Goal: Task Accomplishment & Management: Complete application form

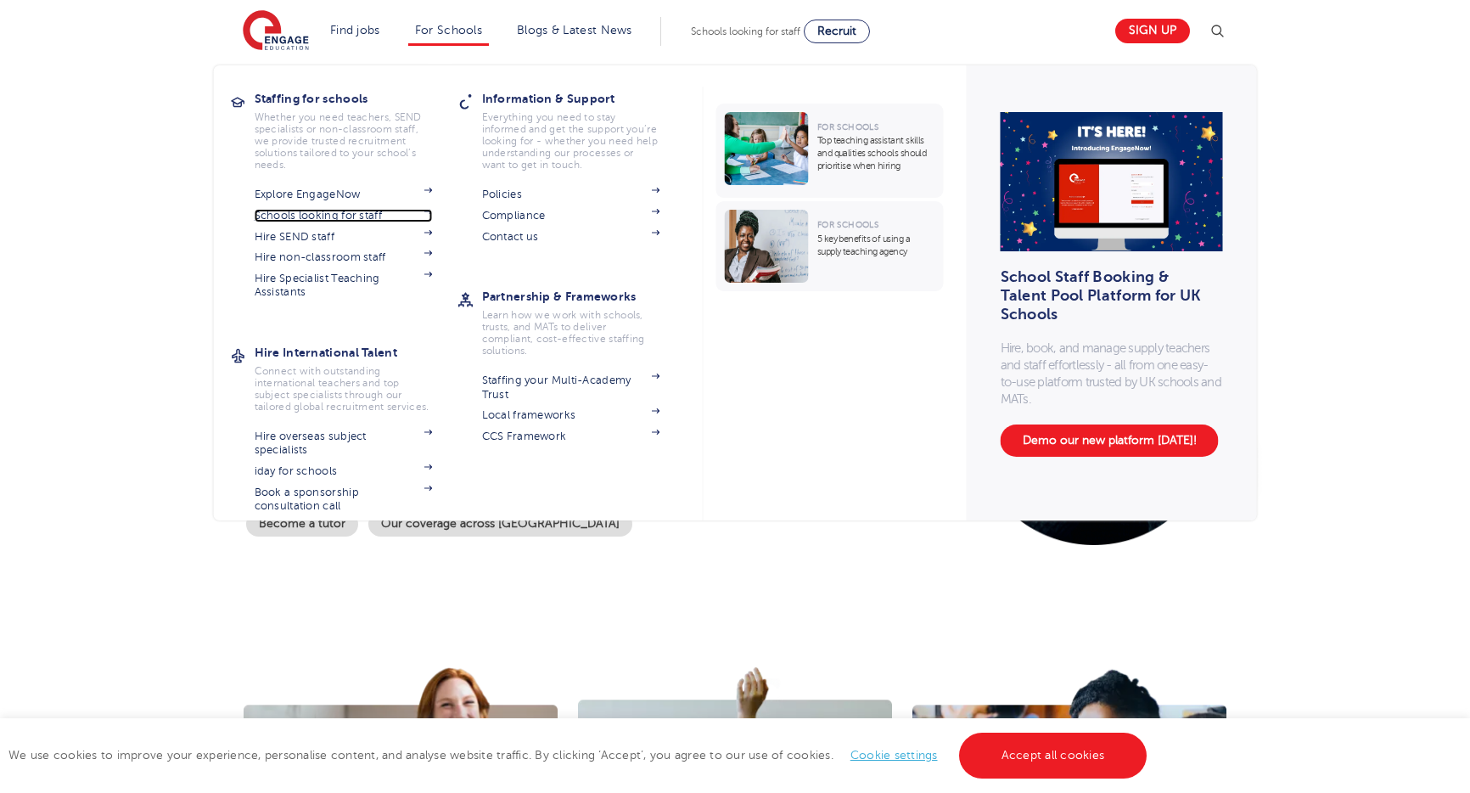
click at [370, 214] on link "Schools looking for staff" at bounding box center [344, 216] width 178 height 14
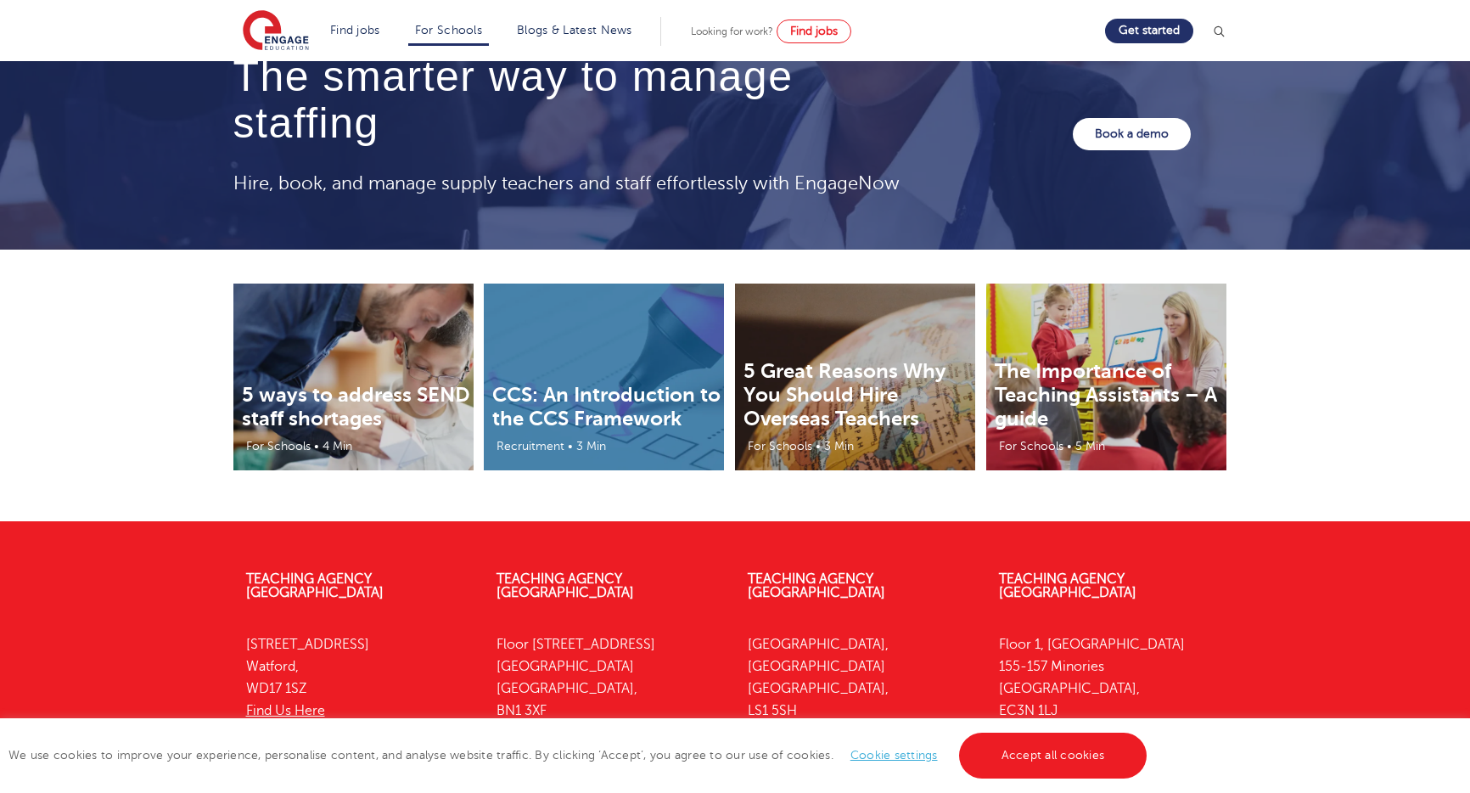
scroll to position [5297, 0]
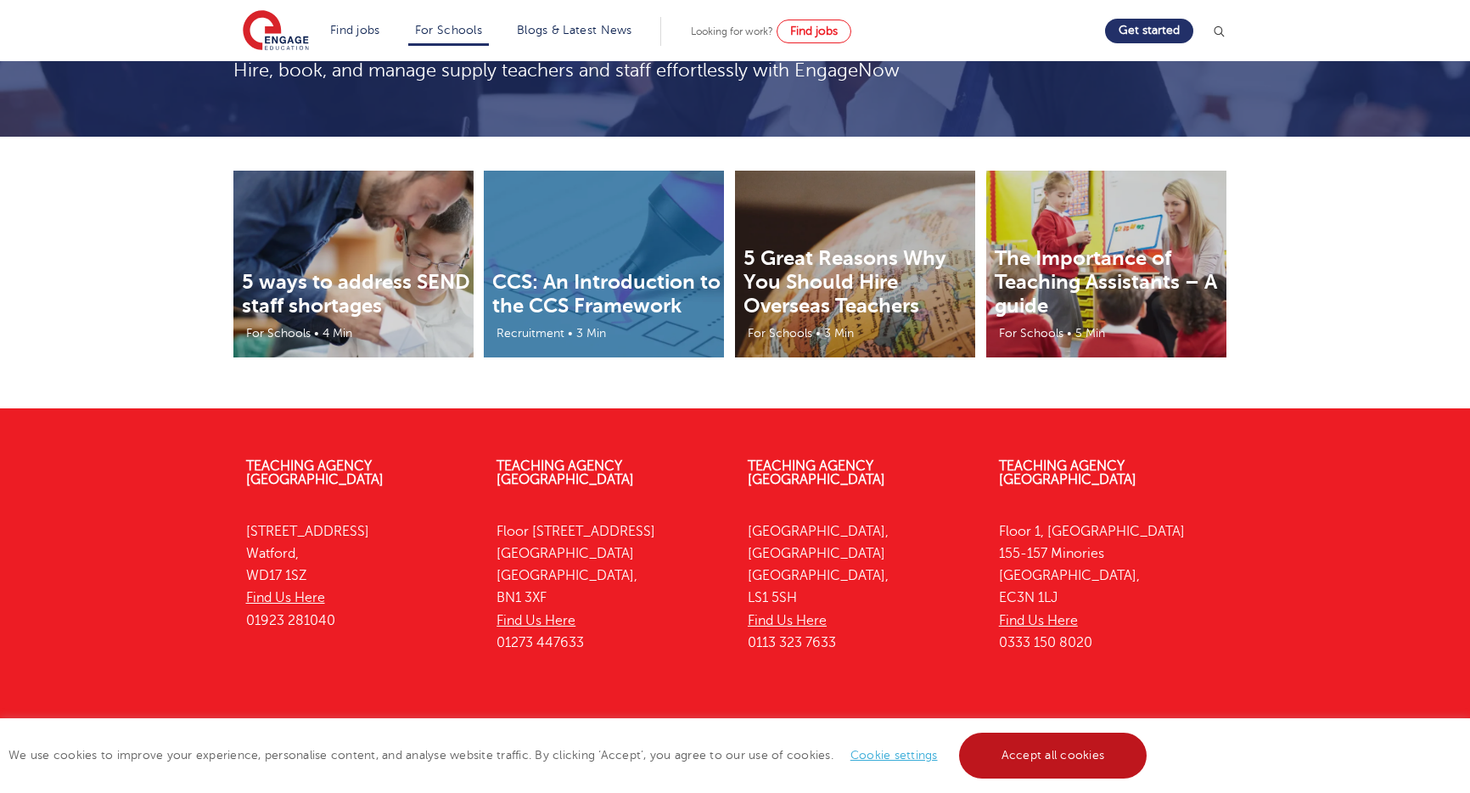
click at [1009, 769] on link "Accept all cookies" at bounding box center [1053, 756] width 188 height 46
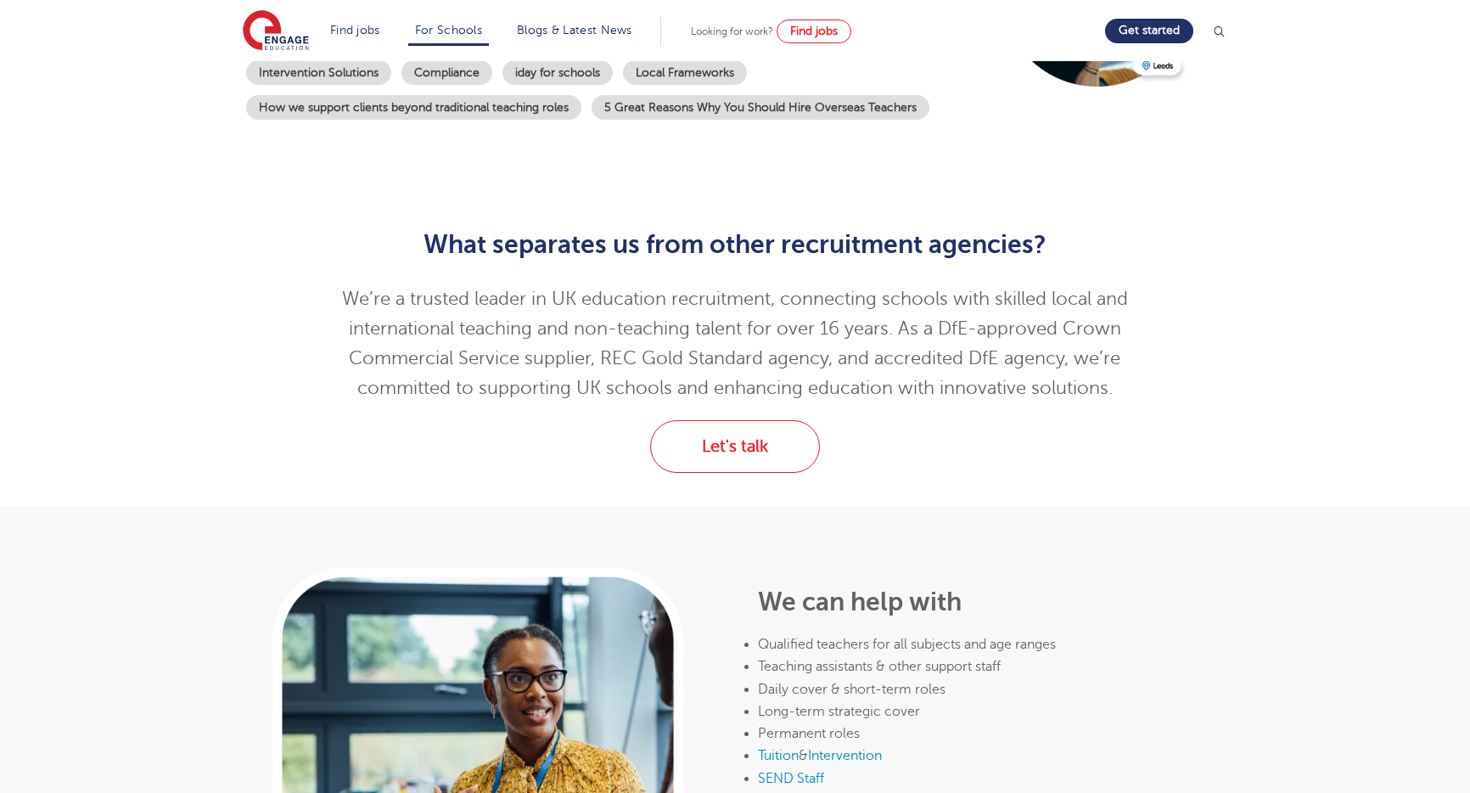
scroll to position [0, 0]
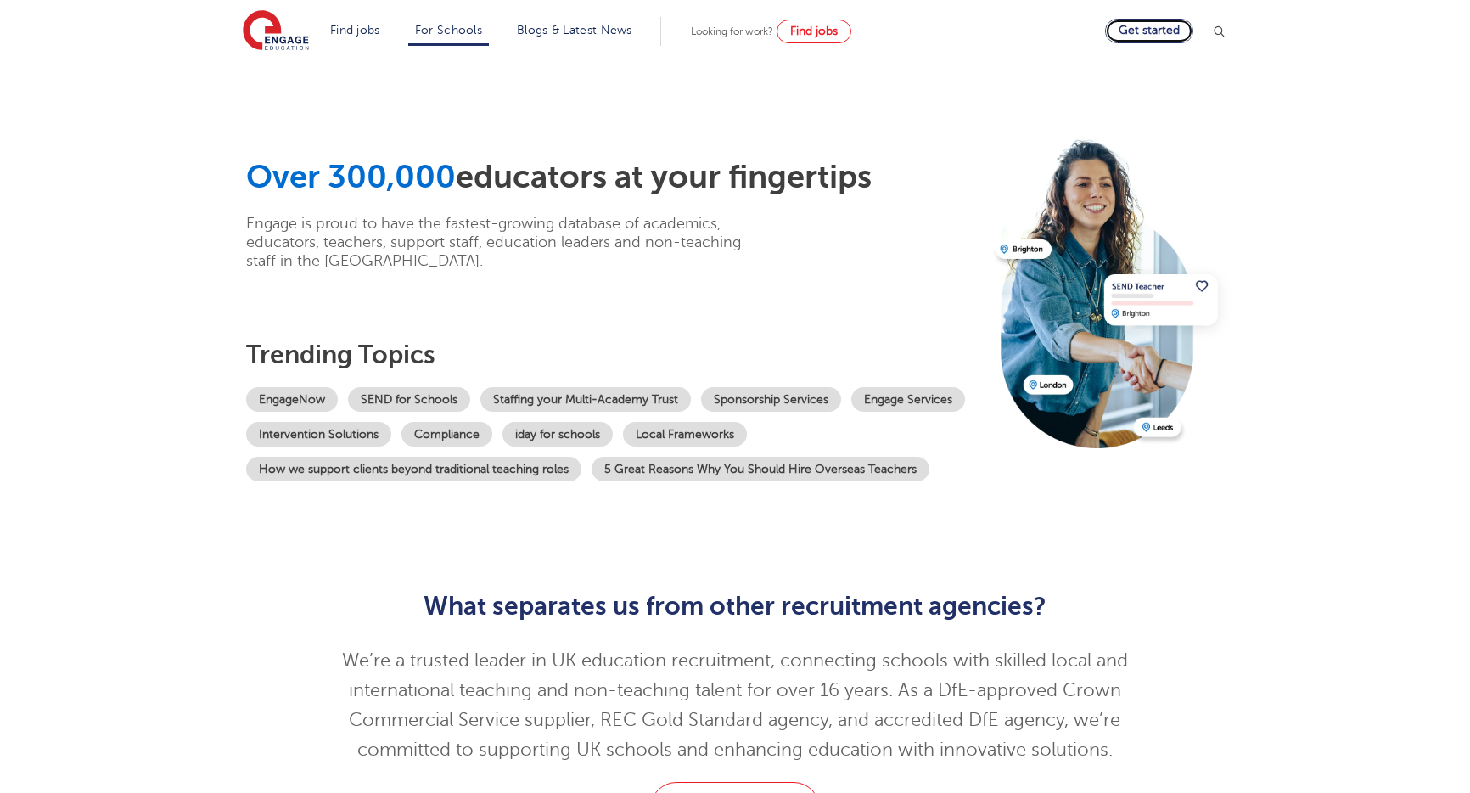
click at [1143, 31] on link "Get started" at bounding box center [1149, 31] width 88 height 25
